Goal: Task Accomplishment & Management: Manage account settings

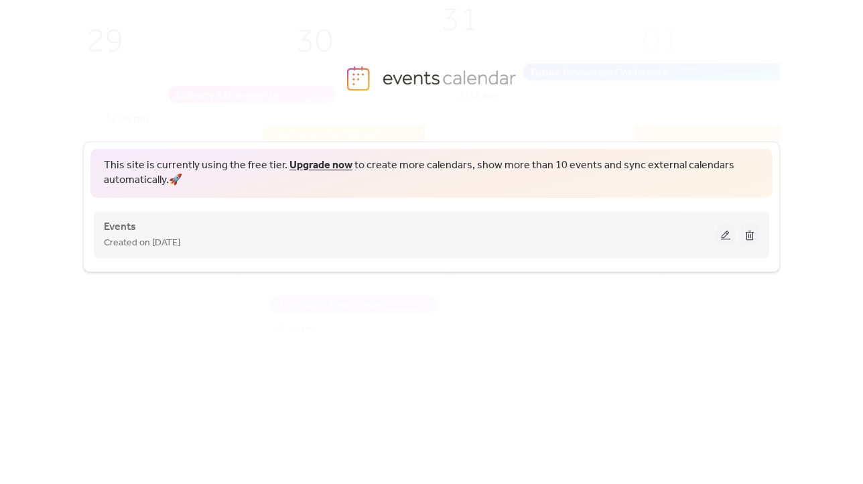
click at [538, 224] on div "Events Created on [DATE]" at bounding box center [410, 234] width 612 height 32
click at [123, 229] on span "Events" at bounding box center [120, 227] width 32 height 16
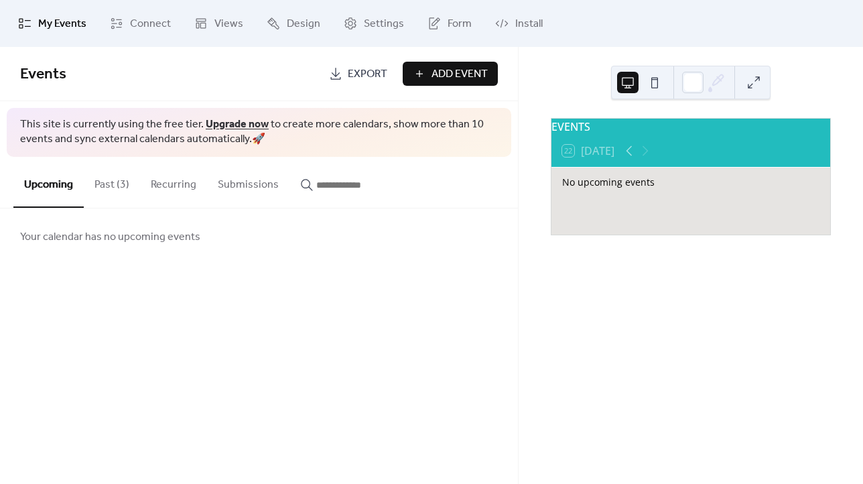
click at [99, 188] on button "Past (3)" at bounding box center [112, 182] width 56 height 50
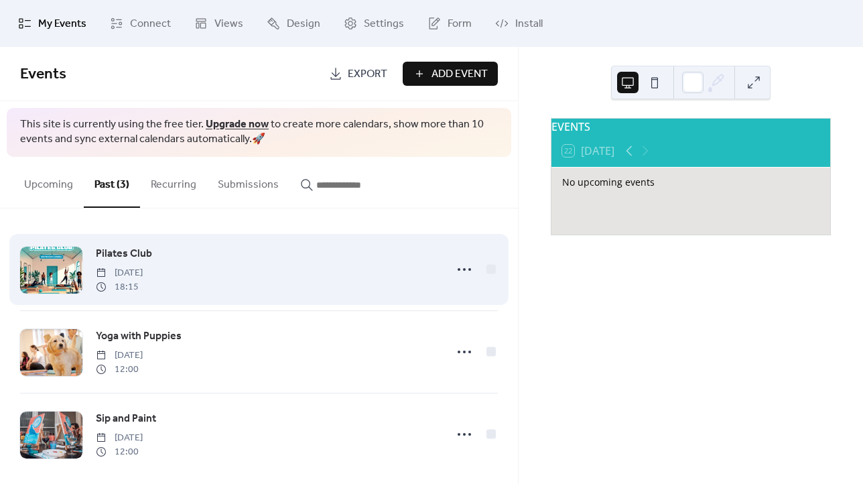
click at [140, 255] on span "Pilates Club" at bounding box center [124, 254] width 56 height 16
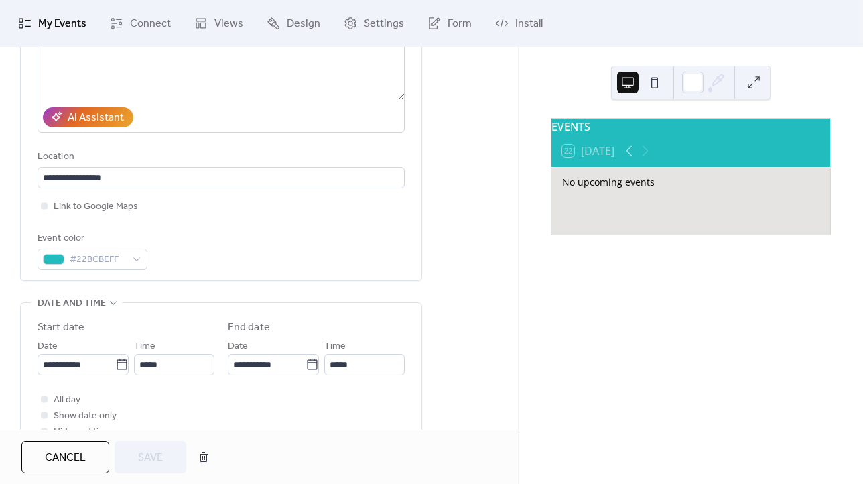
scroll to position [278, 0]
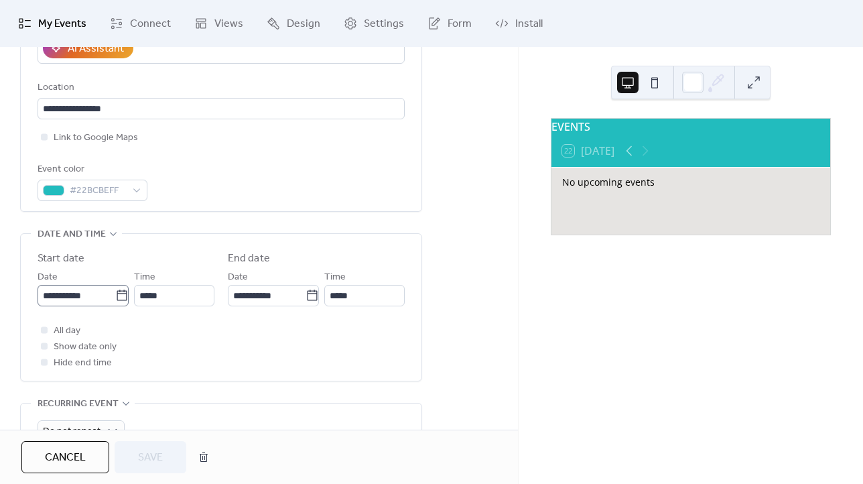
click at [121, 296] on icon at bounding box center [121, 295] width 13 height 13
click at [115, 296] on input "**********" at bounding box center [77, 295] width 78 height 21
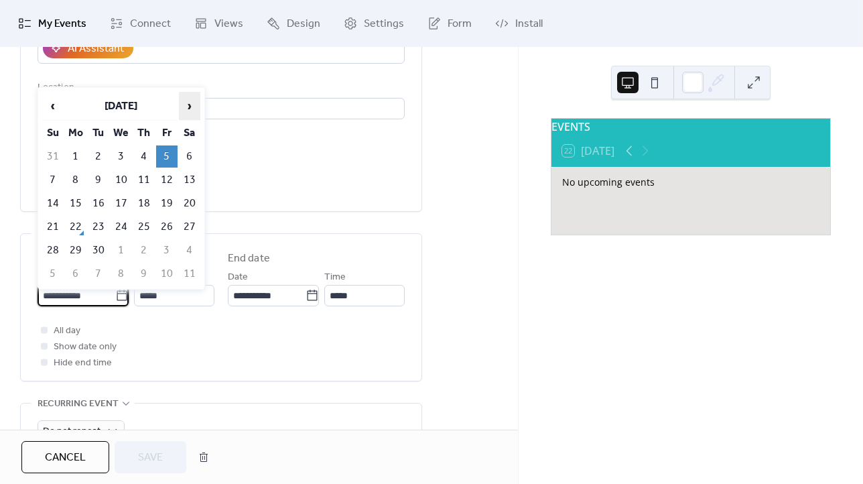
click at [188, 109] on span "›" at bounding box center [190, 105] width 20 height 27
click at [166, 151] on td "3" at bounding box center [166, 156] width 21 height 22
type input "**********"
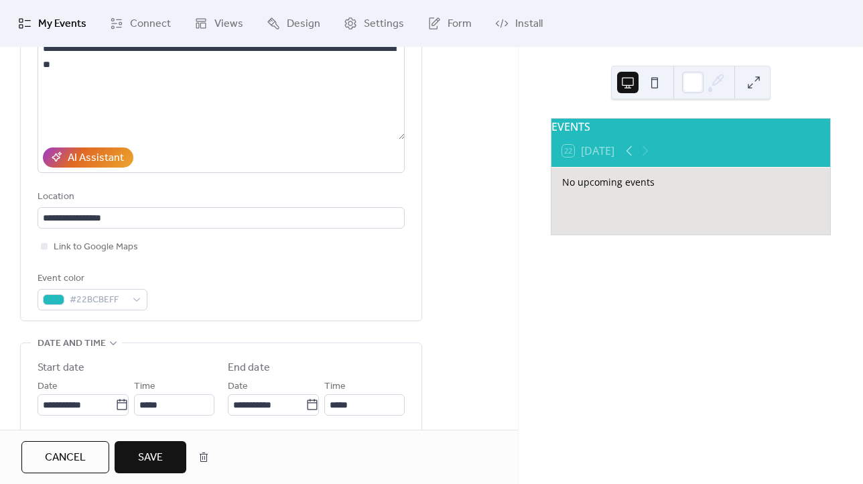
scroll to position [0, 0]
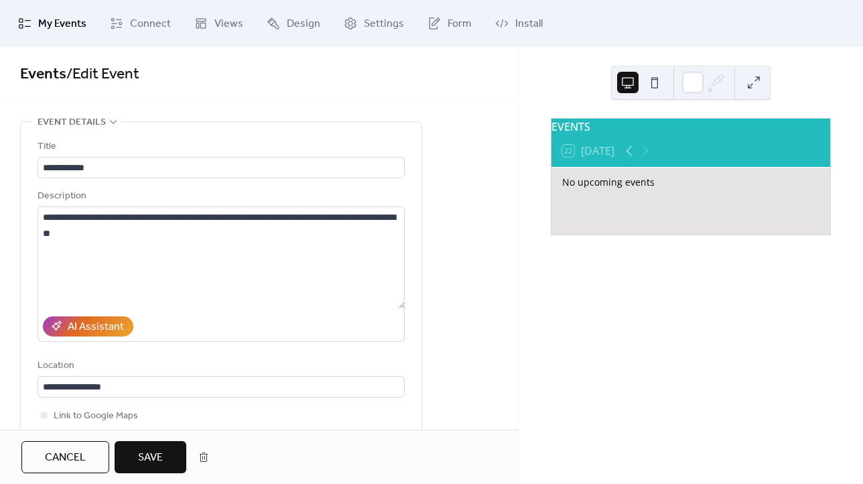
click at [156, 450] on span "Save" at bounding box center [150, 457] width 25 height 16
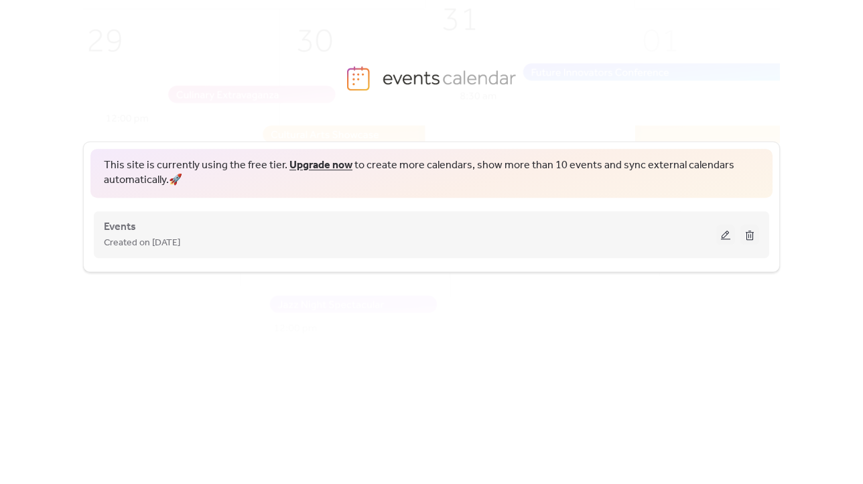
click at [267, 233] on div "Events Created on [DATE]" at bounding box center [410, 234] width 612 height 32
click at [113, 228] on span "Events" at bounding box center [120, 227] width 32 height 16
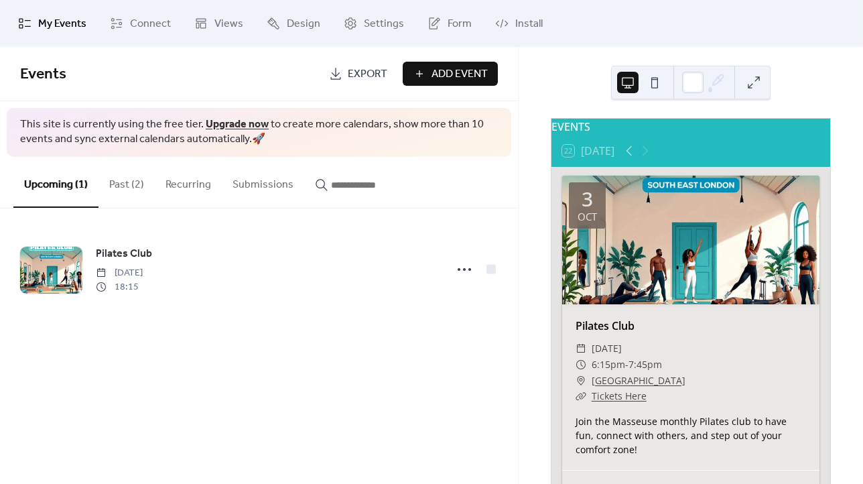
click at [55, 326] on div "Pilates Club [DATE] 18:15" at bounding box center [259, 269] width 518 height 122
